Goal: Task Accomplishment & Management: Manage account settings

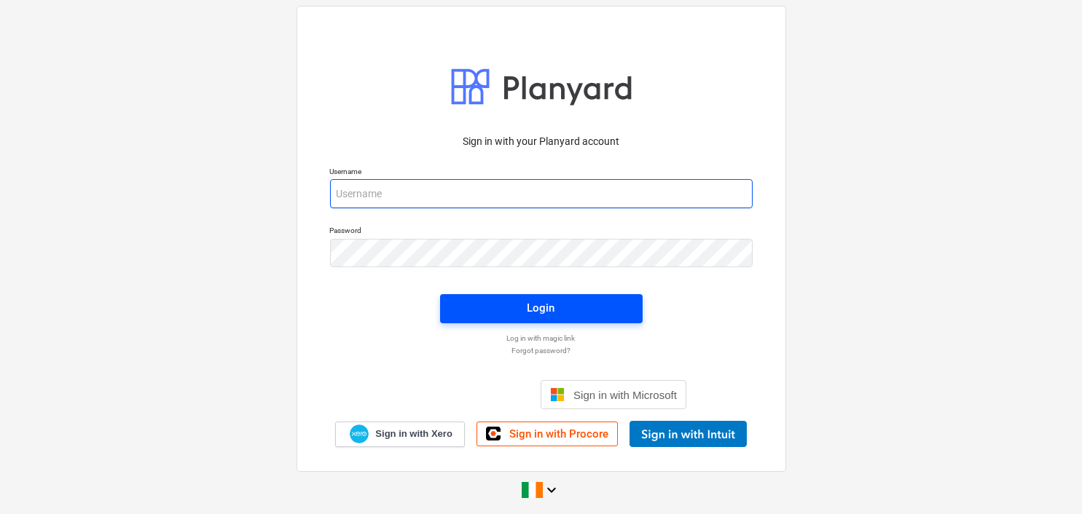
type input "[EMAIL_ADDRESS][DOMAIN_NAME]"
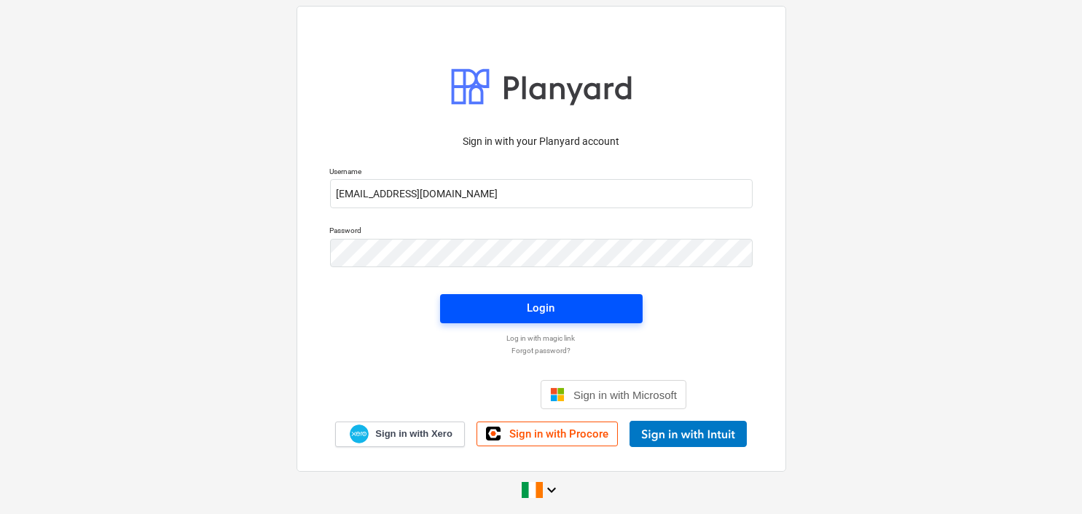
click at [544, 305] on div "Login" at bounding box center [541, 308] width 28 height 19
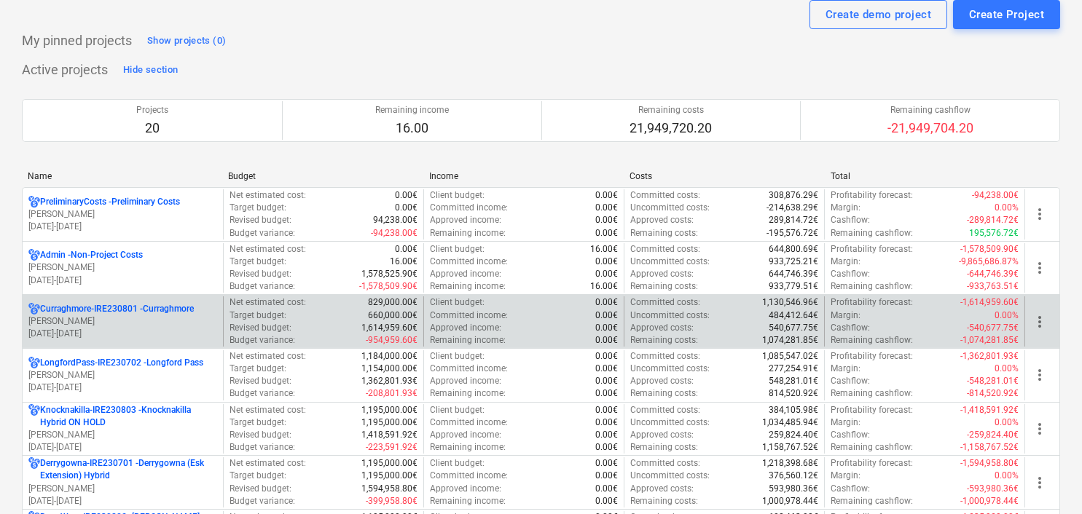
scroll to position [73, 0]
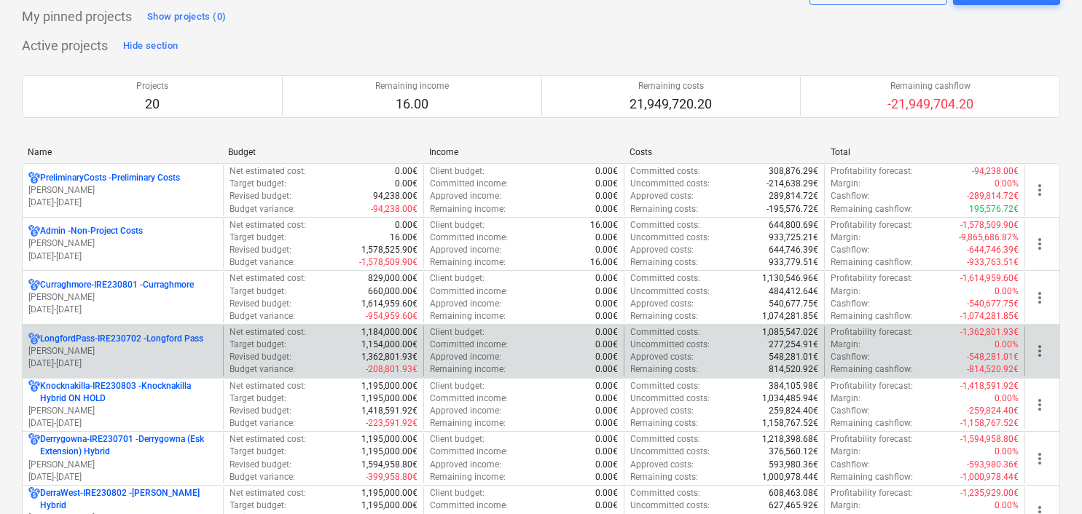
click at [158, 347] on p "[PERSON_NAME]" at bounding box center [122, 351] width 189 height 12
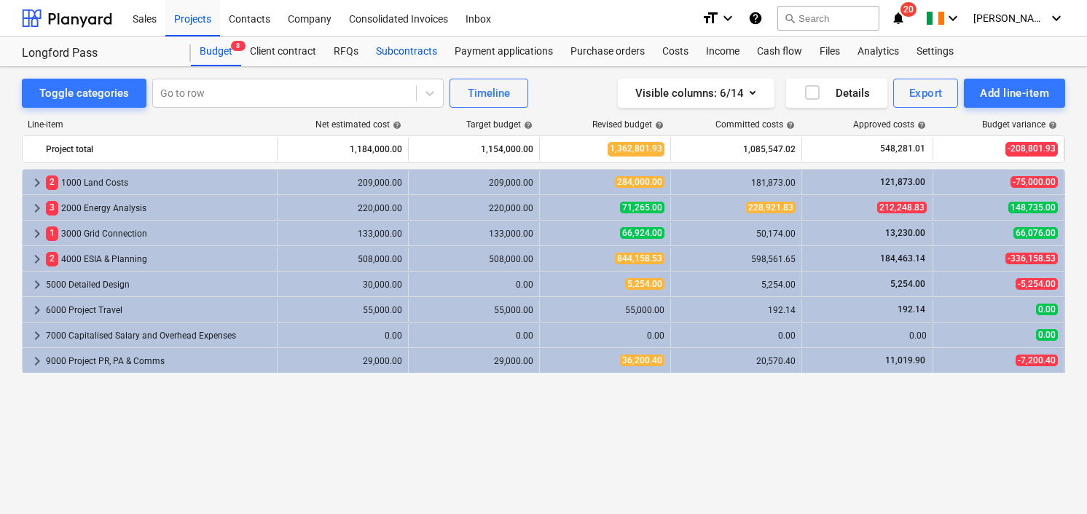
drag, startPoint x: 396, startPoint y: 48, endPoint x: 410, endPoint y: 60, distance: 18.7
click at [396, 48] on div "Subcontracts" at bounding box center [406, 51] width 79 height 29
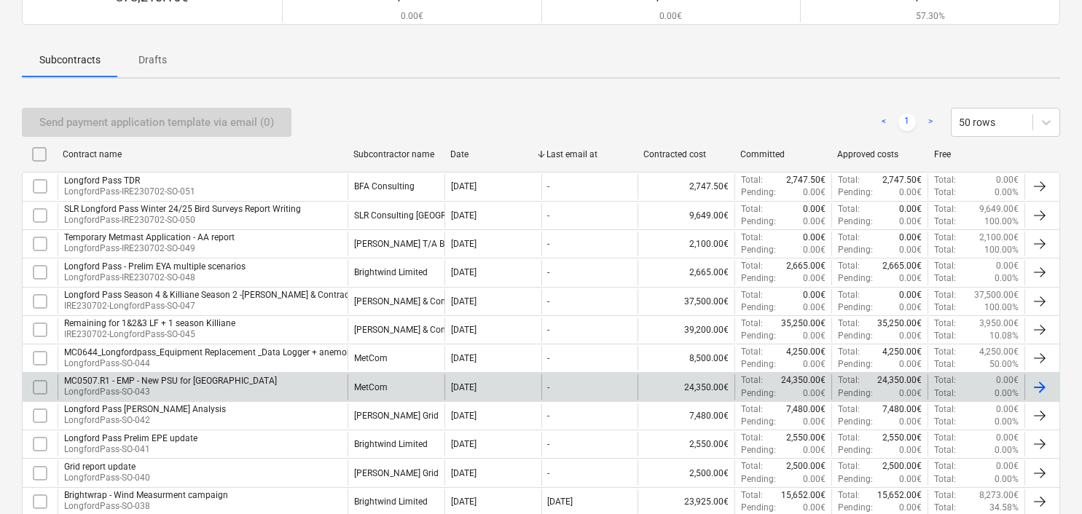
scroll to position [145, 0]
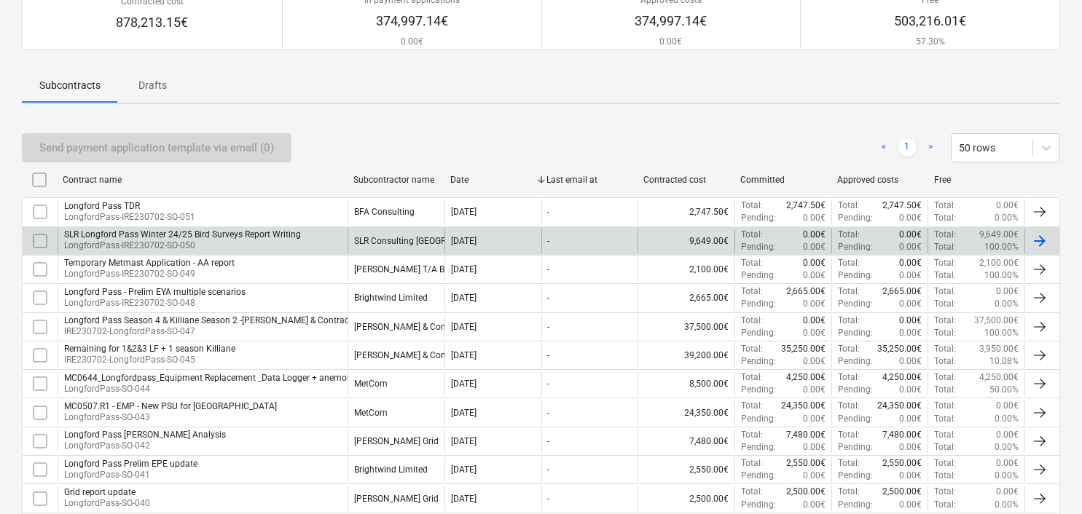
click at [189, 235] on div "SLR Longford Pass Winter 24/25 Bird Surveys Report Writing" at bounding box center [182, 234] width 237 height 10
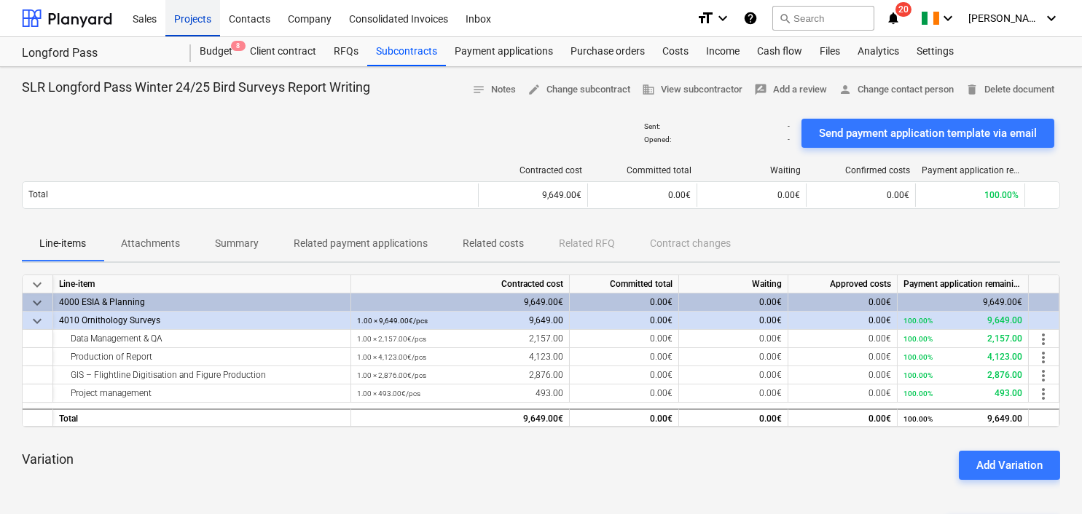
click at [193, 17] on div "Projects" at bounding box center [192, 17] width 55 height 37
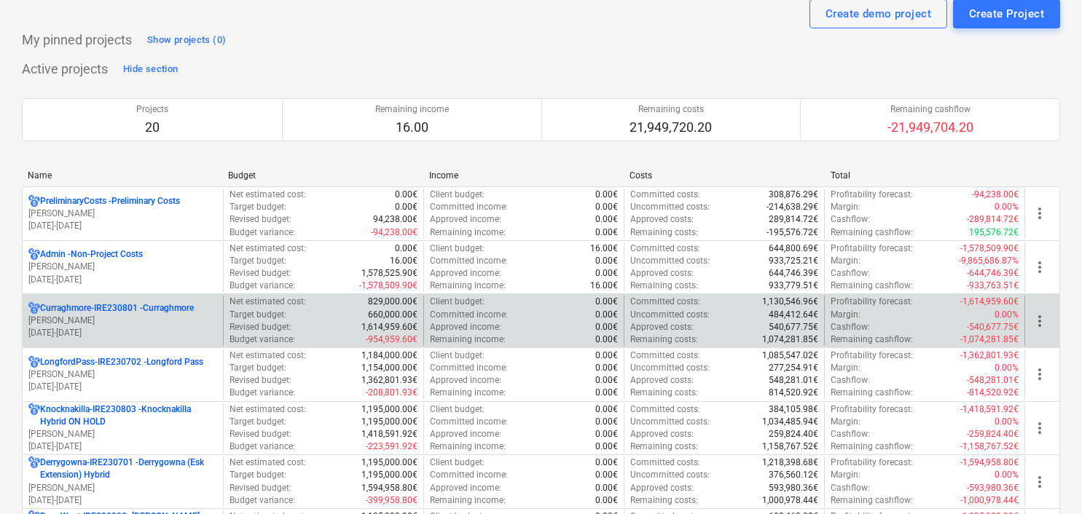
scroll to position [73, 0]
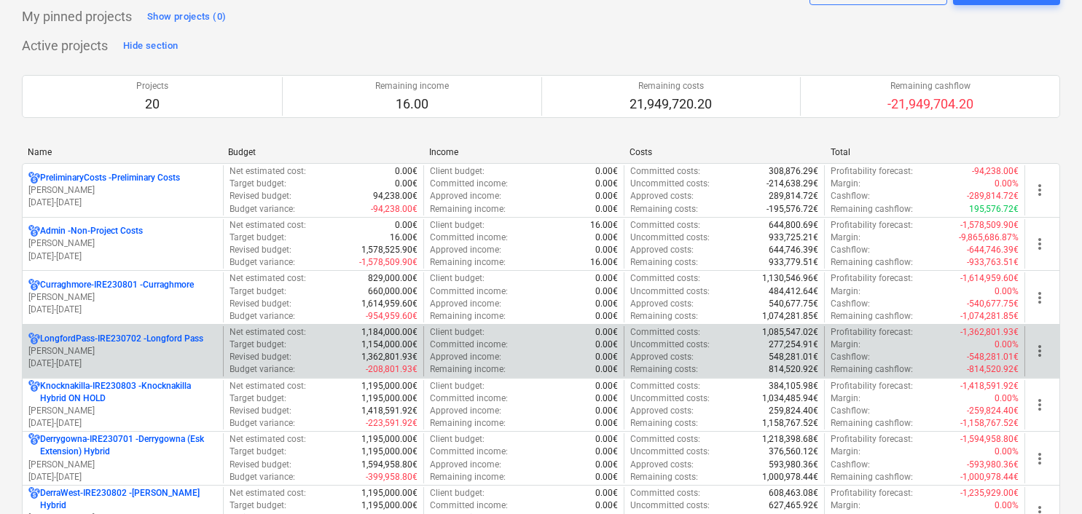
click at [124, 349] on p "[PERSON_NAME]" at bounding box center [122, 351] width 189 height 12
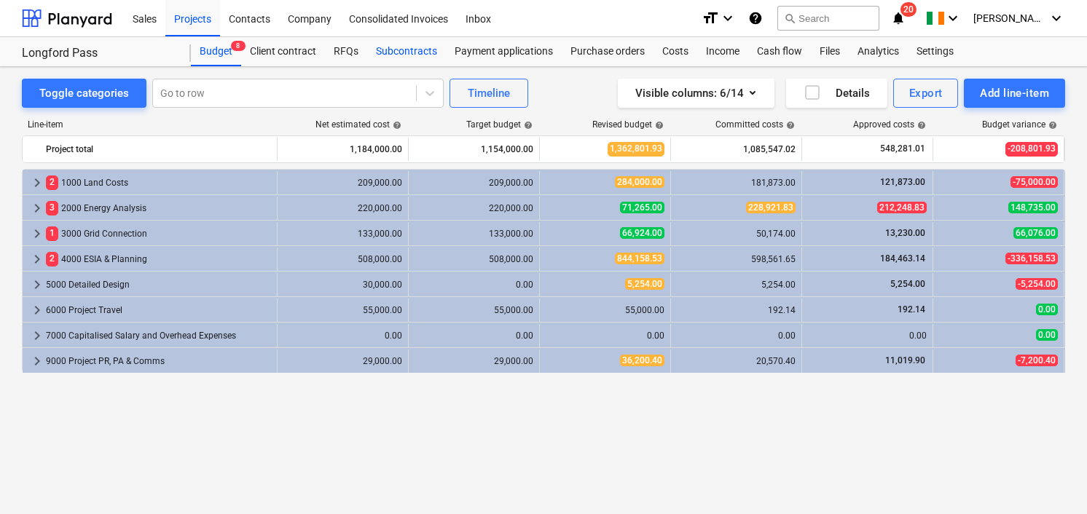
click at [401, 52] on div "Subcontracts" at bounding box center [406, 51] width 79 height 29
